Goal: Task Accomplishment & Management: Manage account settings

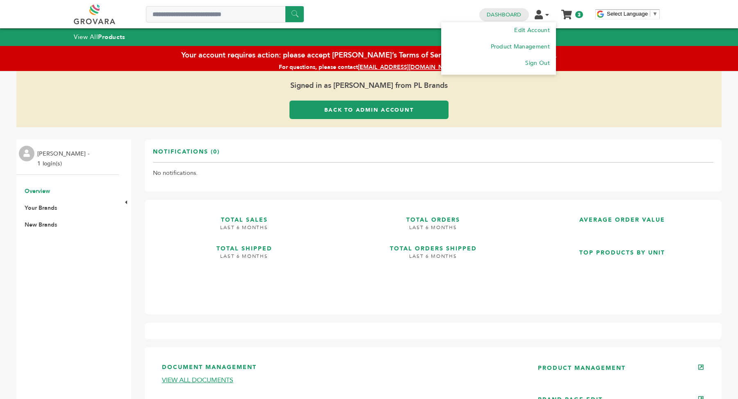
click at [549, 14] on icon at bounding box center [547, 15] width 4 height 6
click at [540, 29] on link "Edit Account" at bounding box center [531, 30] width 36 height 8
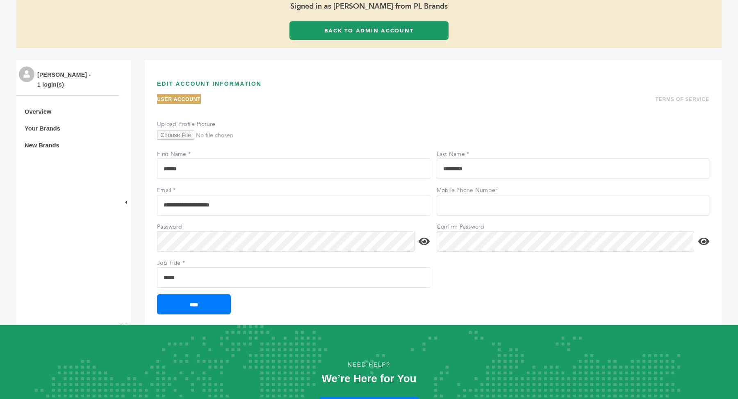
scroll to position [77, 0]
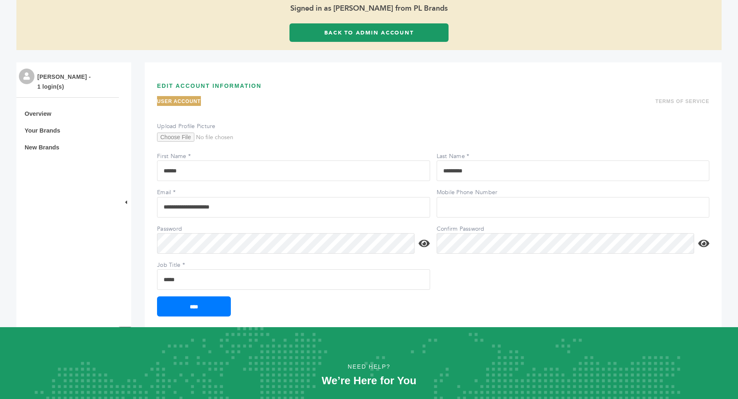
click at [358, 30] on link "Back to Admin Account" at bounding box center [368, 32] width 159 height 18
